Goal: Information Seeking & Learning: Find specific fact

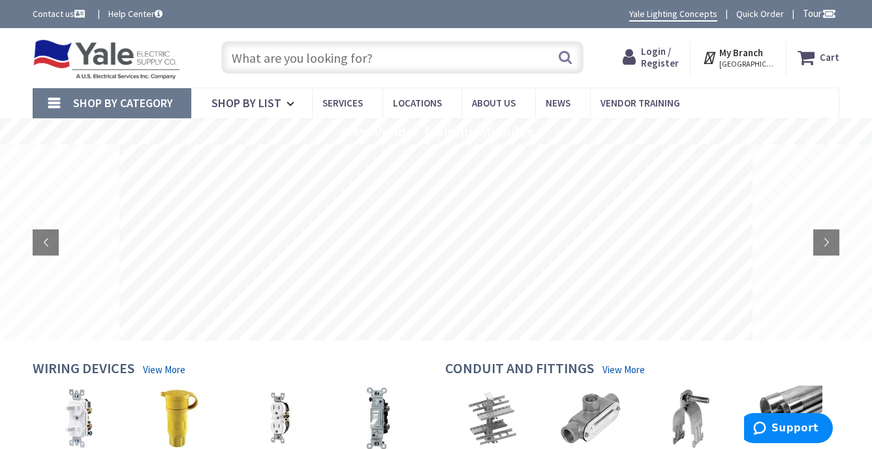
click at [520, 56] on input "text" at bounding box center [402, 57] width 362 height 33
paste input "C0100E5E"
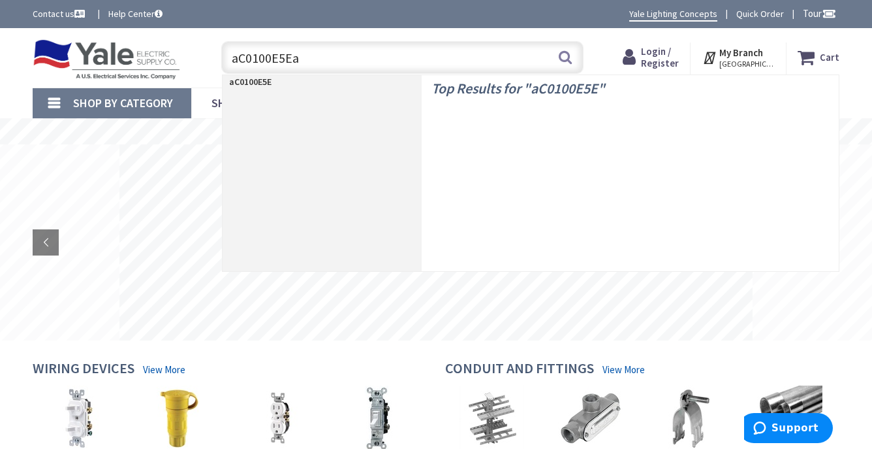
paste input "C0100E5E"
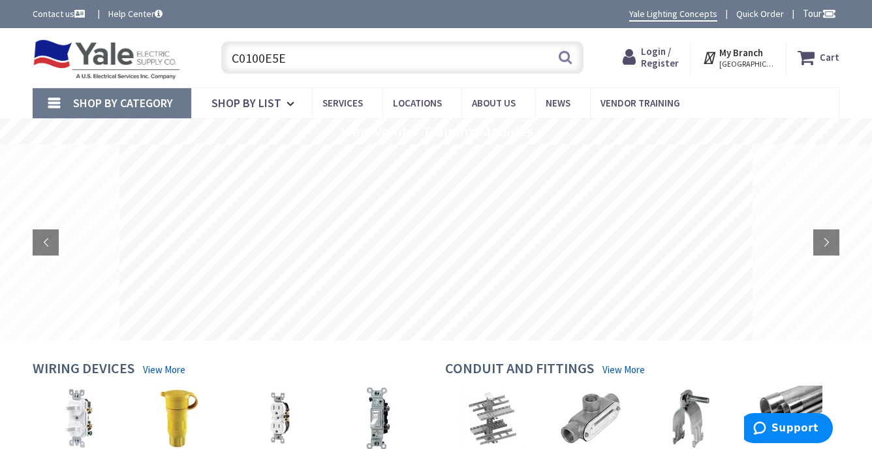
type input "C0100E5E"
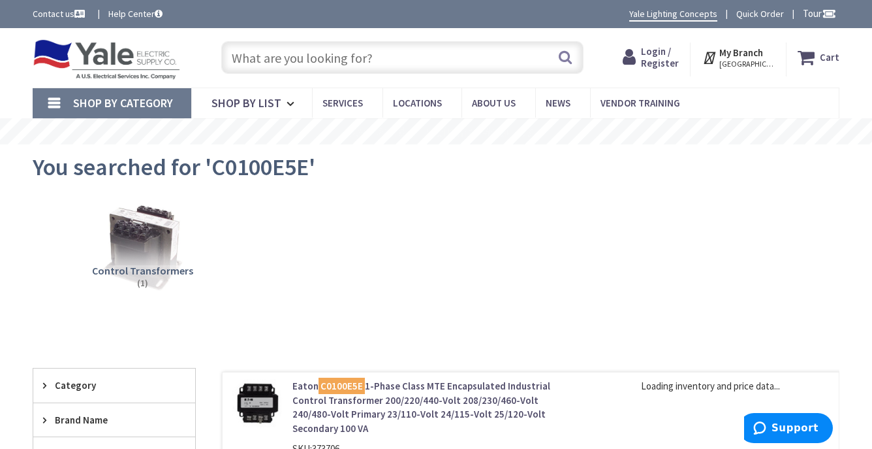
drag, startPoint x: 142, startPoint y: 253, endPoint x: 432, endPoint y: 3, distance: 382.9
click at [142, 253] on img at bounding box center [142, 245] width 91 height 91
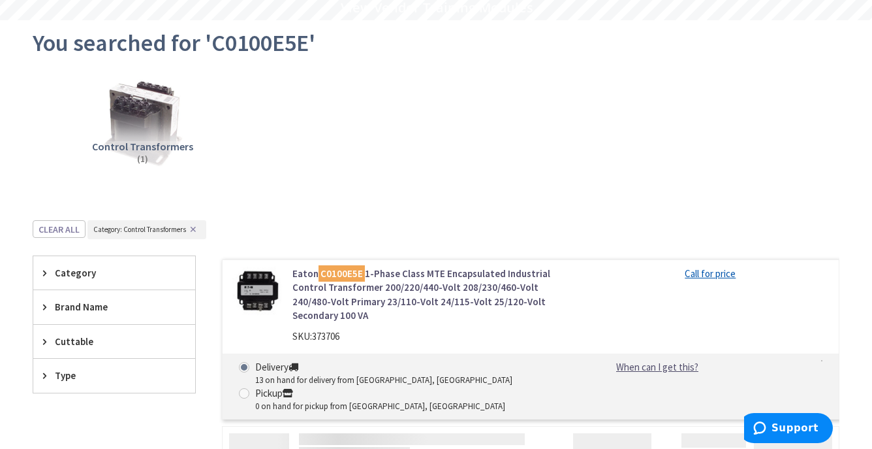
scroll to position [344, 0]
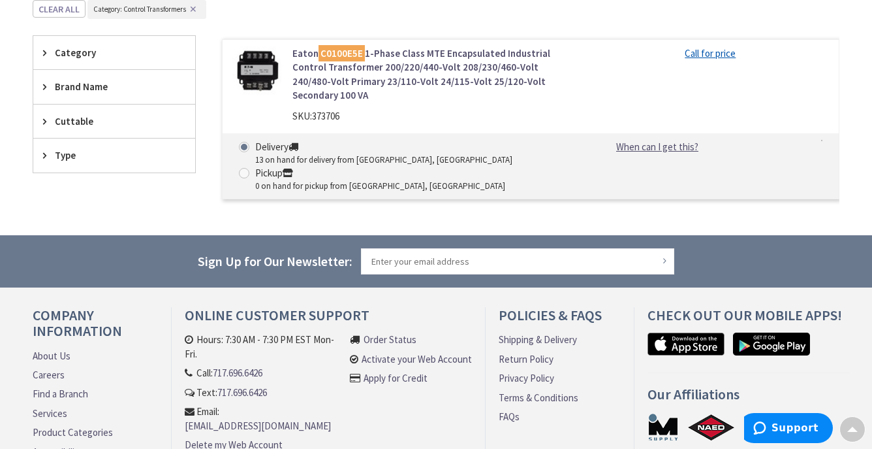
click at [304, 76] on link "Eaton C0100E5E 1-Phase Class MTE Encapsulated Industrial Control Transformer 20…" at bounding box center [432, 74] width 280 height 56
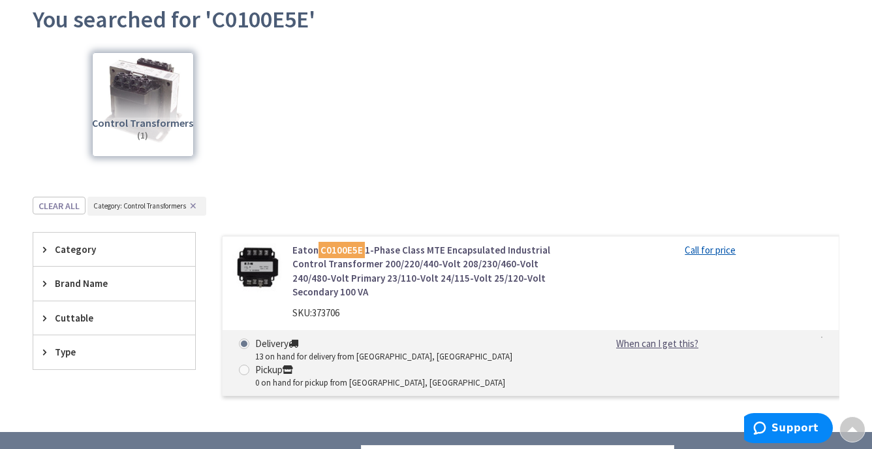
scroll to position [147, 0]
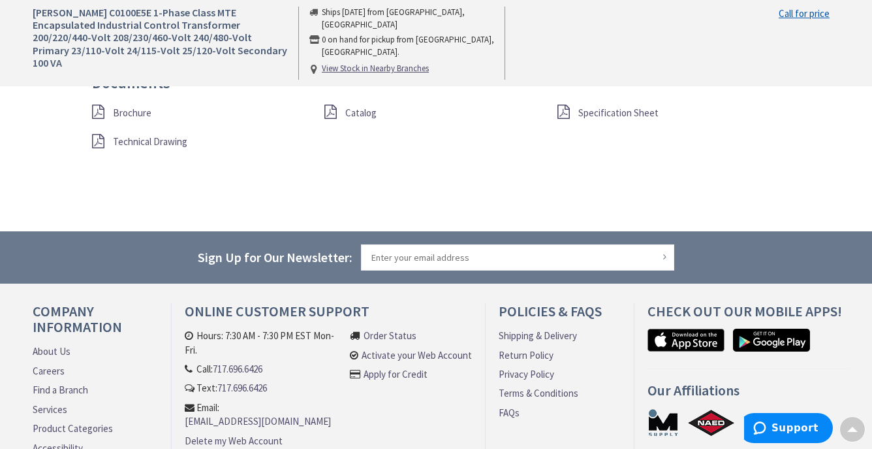
scroll to position [1316, 0]
click at [602, 110] on span "Specification Sheet" at bounding box center [618, 113] width 80 height 12
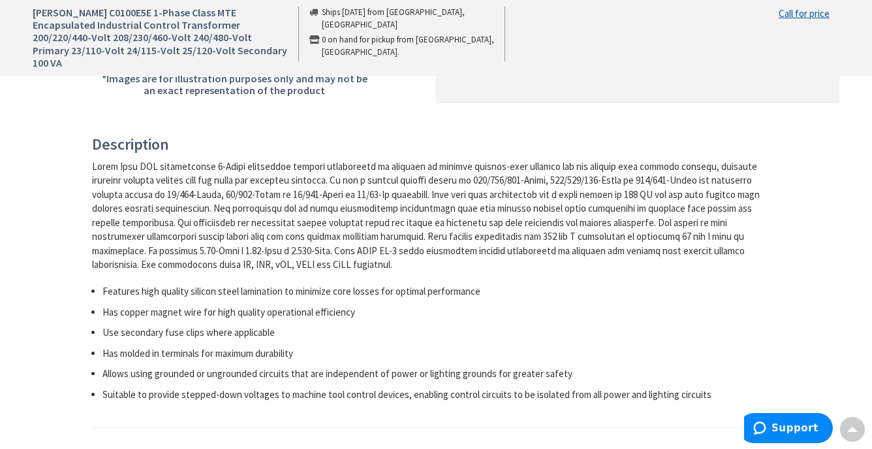
scroll to position [499, 0]
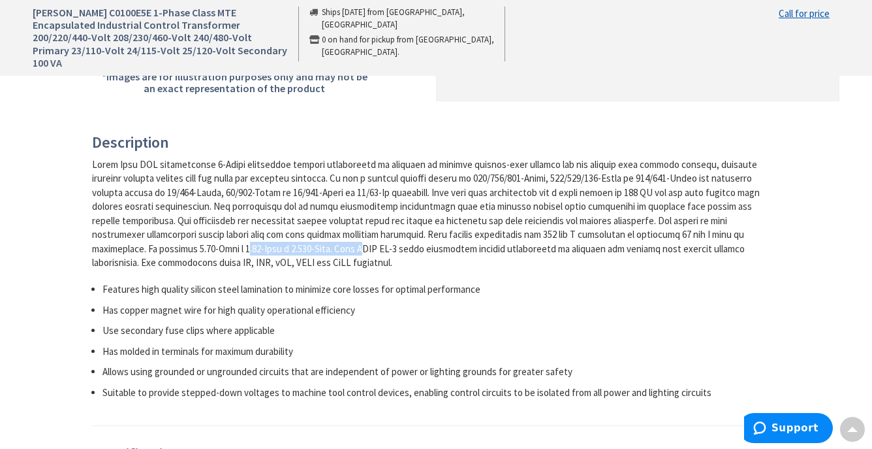
drag, startPoint x: 197, startPoint y: 249, endPoint x: 310, endPoint y: 246, distance: 113.6
click at [310, 246] on div at bounding box center [431, 213] width 679 height 112
copy div "5.63-Inch x 3.74-Inch x 3.189"
